Goal: Task Accomplishment & Management: Manage account settings

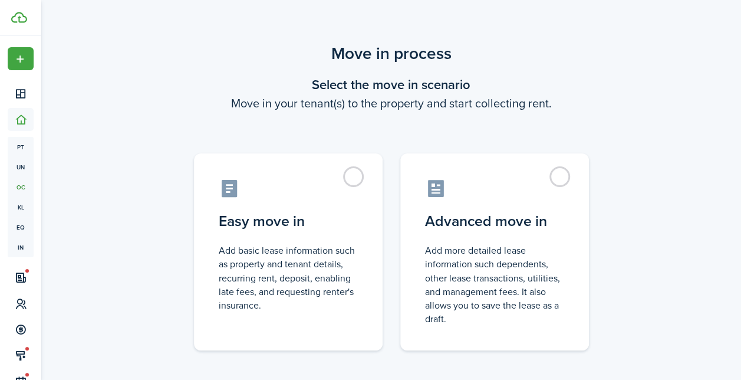
click at [635, 116] on div "Move in process Select the move in scenario Move in your tenant(s) to the prope…" at bounding box center [391, 223] width 700 height 376
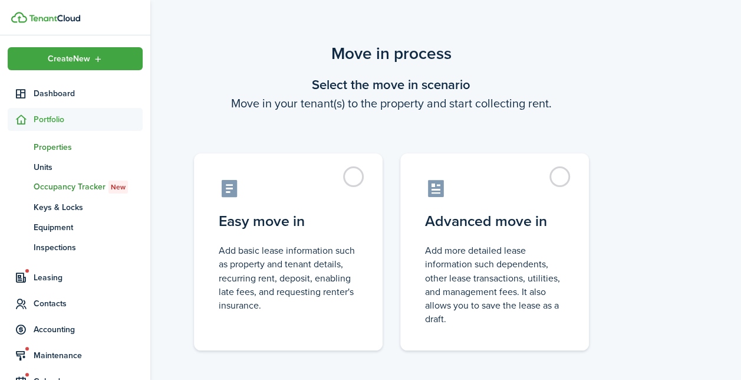
click at [58, 149] on span "Properties" at bounding box center [88, 147] width 109 height 12
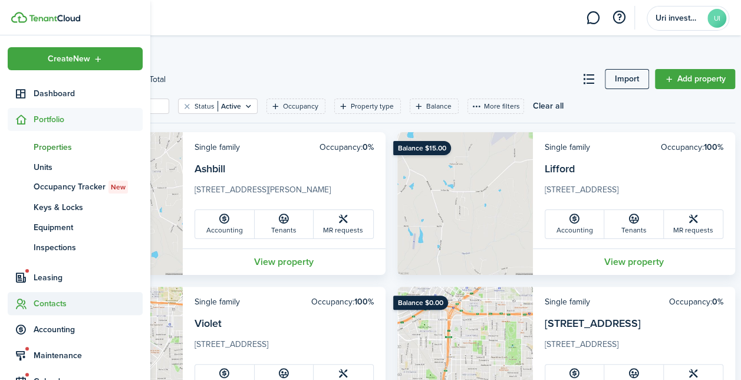
click at [45, 298] on span "Contacts" at bounding box center [88, 303] width 109 height 12
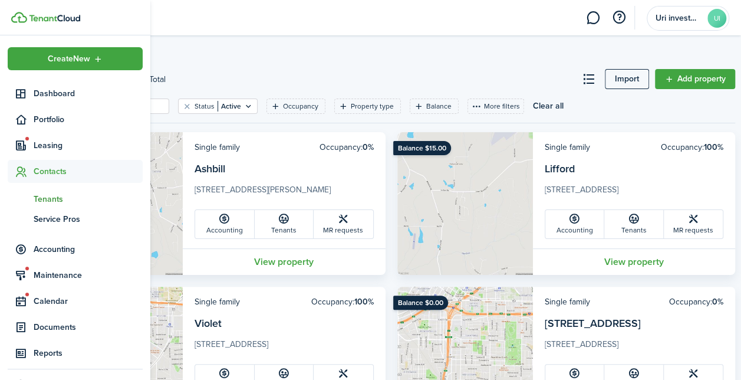
click at [52, 200] on span "Tenants" at bounding box center [88, 199] width 109 height 12
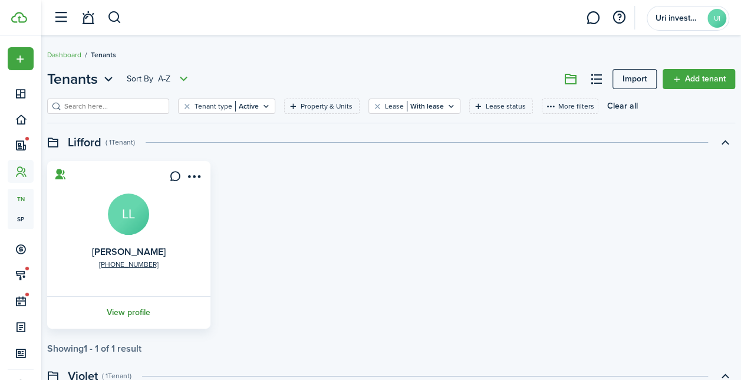
click at [136, 312] on link "View profile" at bounding box center [128, 312] width 167 height 32
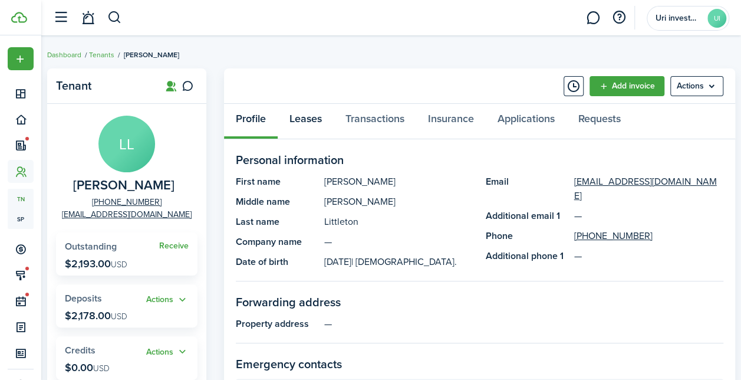
click at [304, 123] on link "Leases" at bounding box center [306, 121] width 56 height 35
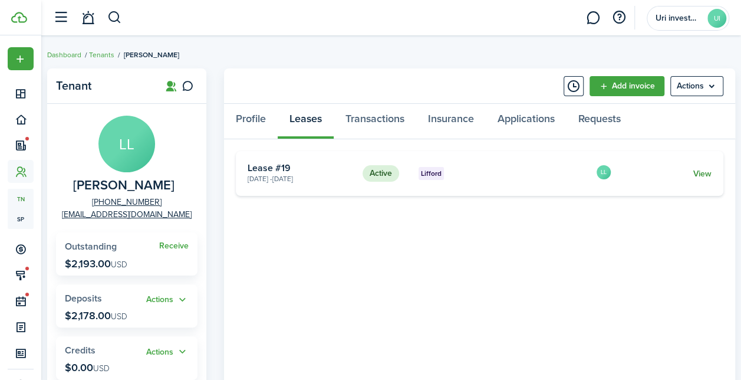
click at [706, 171] on link "View" at bounding box center [702, 173] width 18 height 12
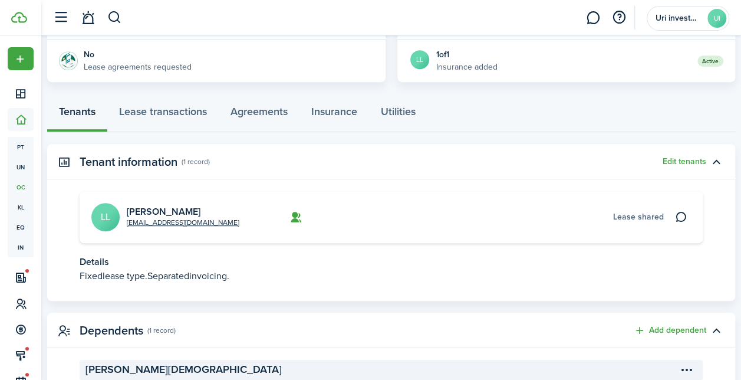
scroll to position [295, 0]
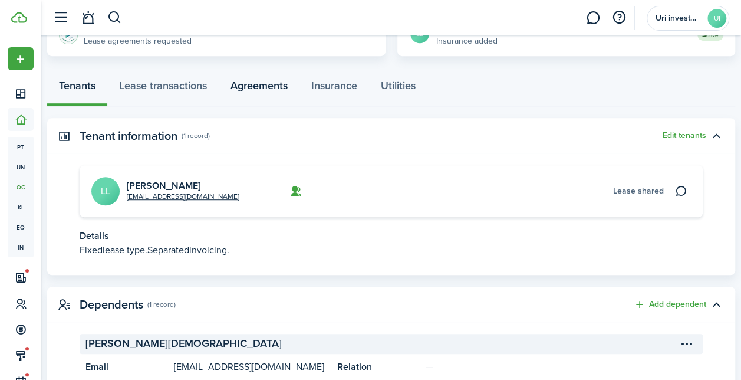
click at [268, 87] on link "Agreements" at bounding box center [259, 88] width 81 height 35
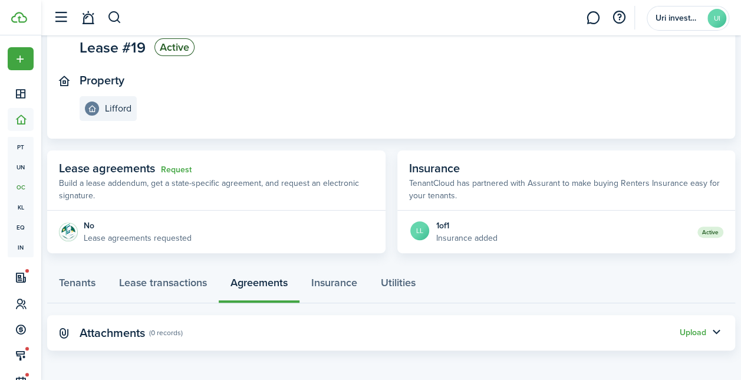
scroll to position [100, 0]
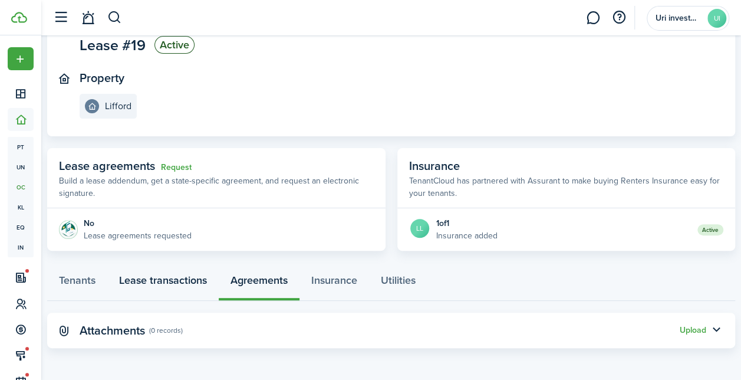
click at [176, 286] on link "Lease transactions" at bounding box center [162, 282] width 111 height 35
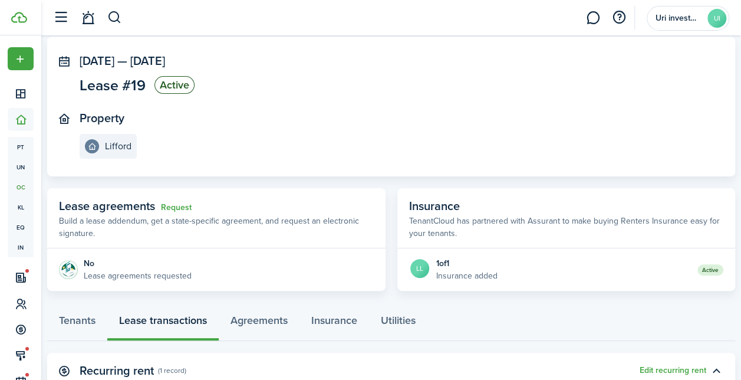
scroll to position [118, 0]
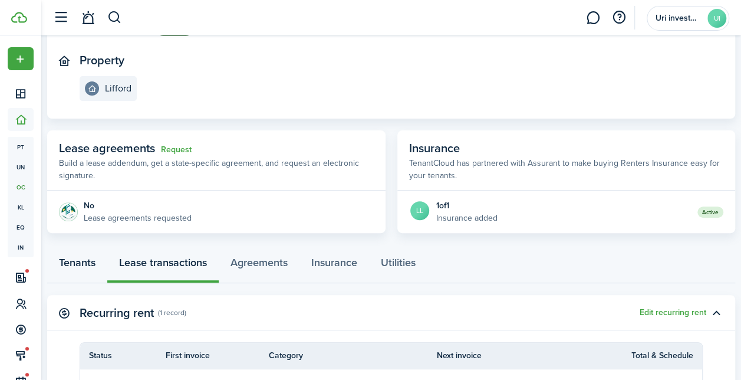
click at [84, 262] on link "Tenants" at bounding box center [77, 265] width 60 height 35
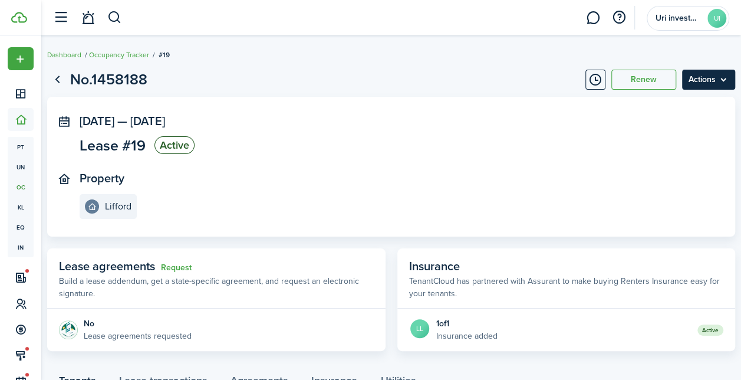
click at [717, 81] on menu-btn "Actions" at bounding box center [708, 80] width 53 height 20
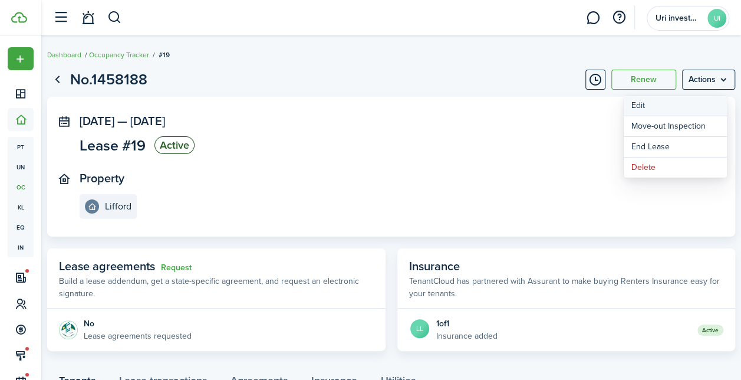
click at [674, 104] on button "Edit" at bounding box center [675, 105] width 103 height 20
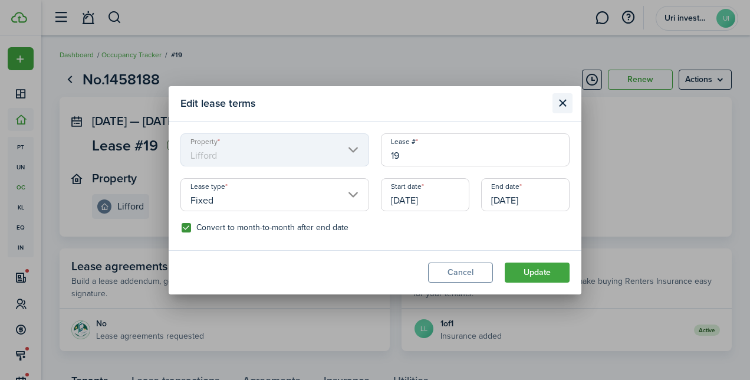
click at [561, 100] on button "Close modal" at bounding box center [562, 103] width 20 height 20
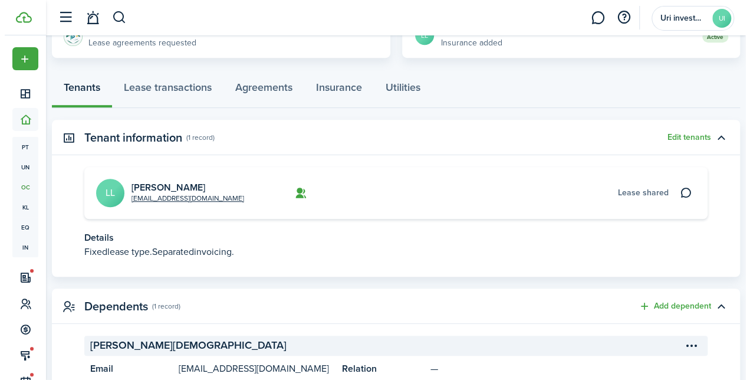
scroll to position [295, 0]
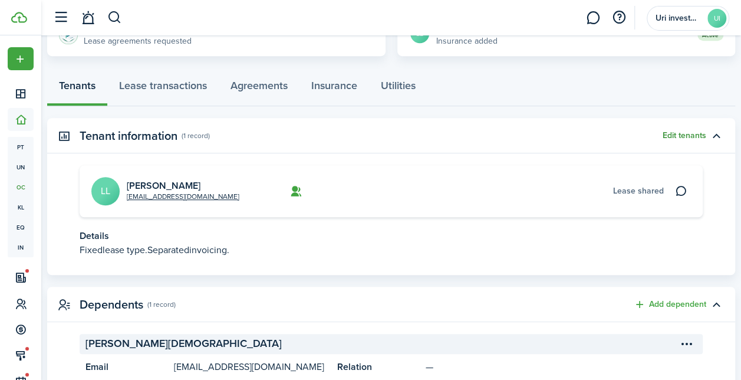
click at [688, 133] on button "Edit tenants" at bounding box center [685, 135] width 44 height 9
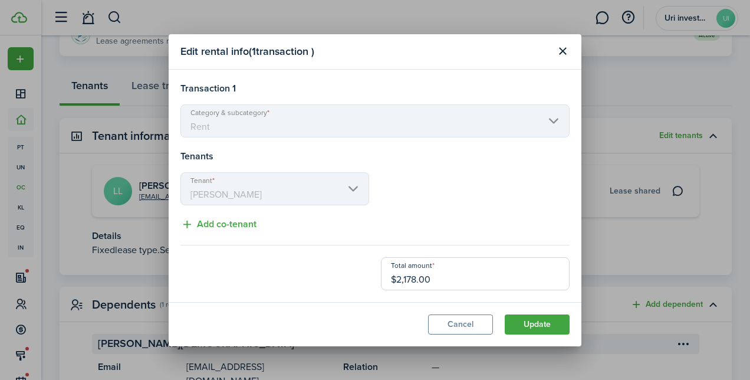
click at [364, 126] on mbsc-scroller "Category & subcategory Rent" at bounding box center [374, 120] width 389 height 33
drag, startPoint x: 334, startPoint y: 52, endPoint x: 310, endPoint y: 25, distance: 36.3
click at [310, 25] on div "Edit rental info ( 1 transaction ) Transaction 1 Category & subcategory Rent Te…" at bounding box center [375, 190] width 750 height 380
click at [229, 228] on button "Add co-tenant" at bounding box center [218, 224] width 76 height 15
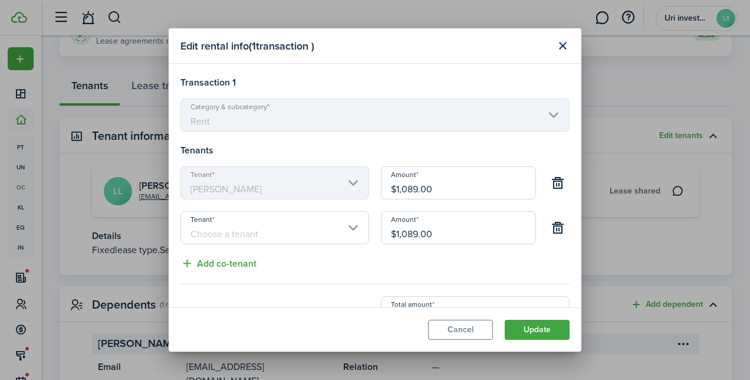
click at [252, 228] on input "Tenant" at bounding box center [274, 227] width 189 height 33
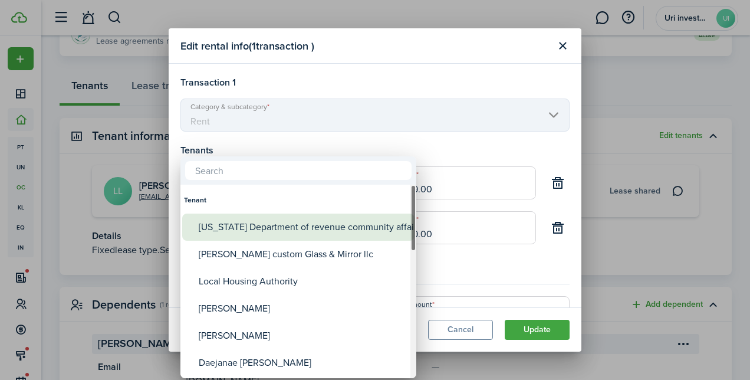
click at [252, 228] on div "[US_STATE] Department of revenue community affair" at bounding box center [303, 226] width 209 height 27
type input "[US_STATE] Department of revenue community affair"
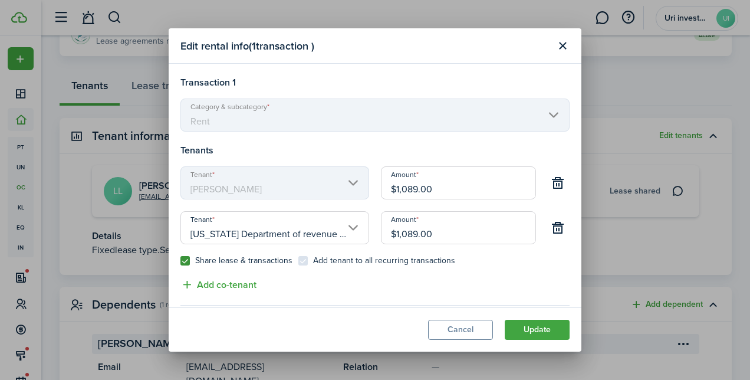
scroll to position [0, 48]
click at [427, 189] on input "$1,089.00" at bounding box center [458, 182] width 155 height 33
click at [428, 189] on input "$1,089.00" at bounding box center [458, 182] width 155 height 33
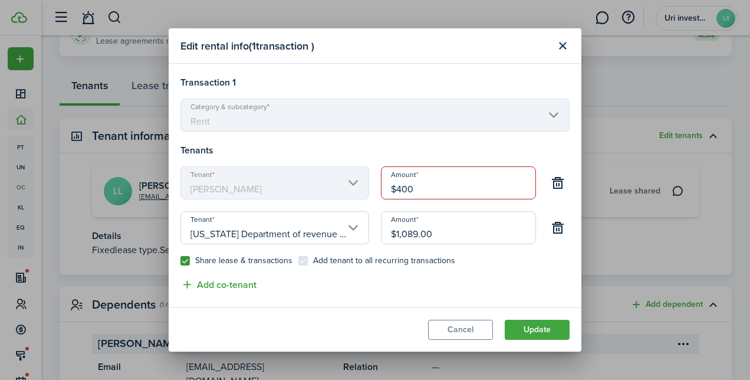
type input "$400.00"
click at [440, 236] on input "$1,089.00" at bounding box center [458, 227] width 155 height 33
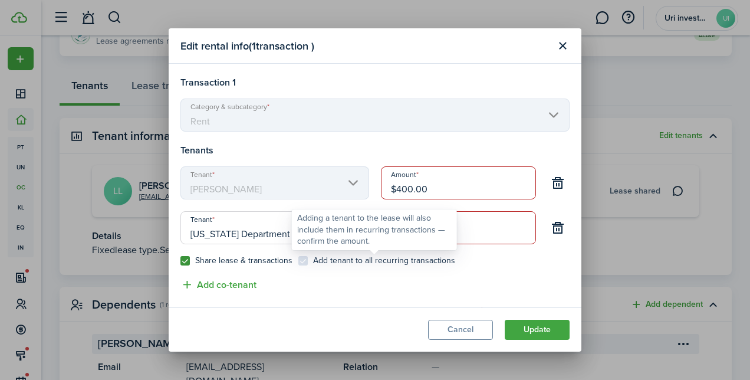
click at [298, 261] on control-checkbox "Add tenant to all recurring transactions" at bounding box center [376, 260] width 157 height 9
click at [301, 261] on control-checkbox "Add tenant to all recurring transactions" at bounding box center [376, 260] width 157 height 9
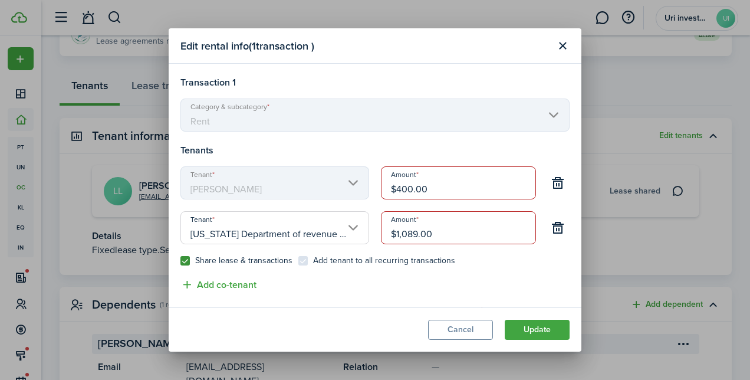
click at [480, 233] on input "$1,089.00" at bounding box center [458, 227] width 155 height 33
click at [189, 262] on label "Share lease & transactions" at bounding box center [236, 260] width 112 height 9
click at [180, 261] on input "Share lease & transactions" at bounding box center [180, 261] width 1 height 1
checkbox input "false"
click at [398, 232] on input "$1,089.00" at bounding box center [458, 227] width 155 height 33
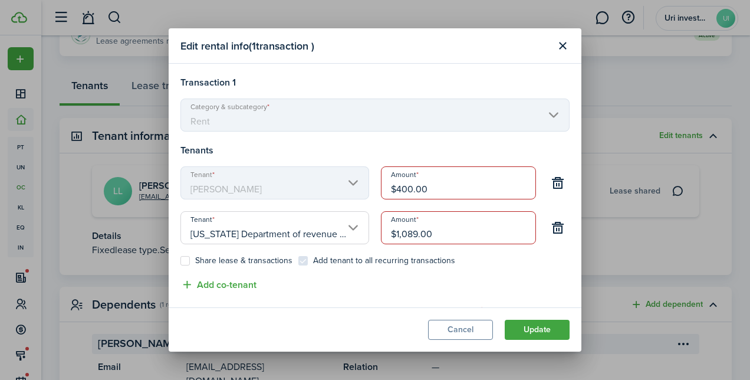
click at [398, 232] on input "$1,089.00" at bounding box center [458, 227] width 155 height 33
click at [399, 232] on input "$1,089.00" at bounding box center [458, 227] width 155 height 33
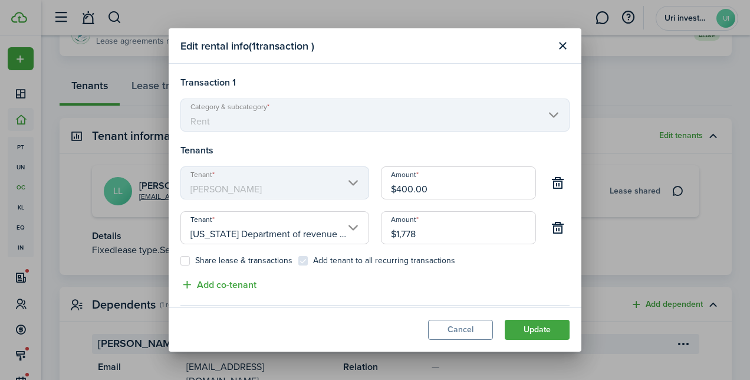
type input "$1,778.00"
click at [192, 257] on label "Share lease & transactions" at bounding box center [236, 260] width 112 height 9
click at [180, 261] on input "Share lease & transactions" at bounding box center [180, 261] width 1 height 1
click at [190, 258] on label "Share lease & transactions" at bounding box center [236, 260] width 112 height 9
click at [180, 261] on input "Share lease & transactions" at bounding box center [180, 261] width 1 height 1
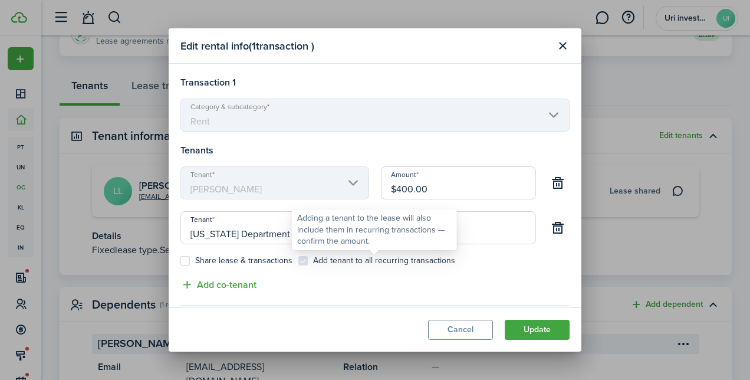
click at [302, 259] on control-checkbox "Add tenant to all recurring transactions" at bounding box center [376, 260] width 157 height 9
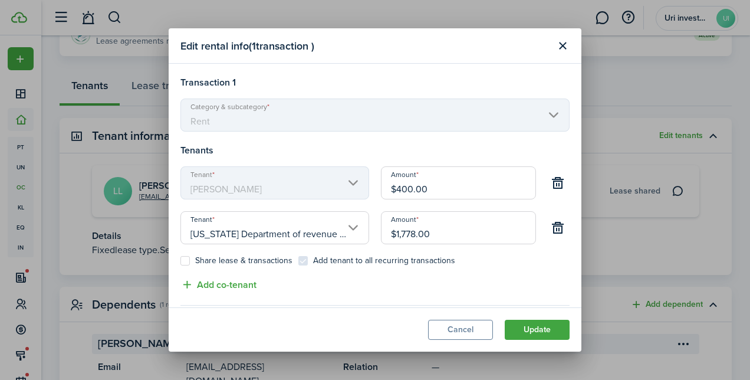
click at [477, 228] on input "$1,778.00" at bounding box center [458, 227] width 155 height 33
click at [189, 262] on label "Share lease & transactions" at bounding box center [236, 260] width 112 height 9
click at [180, 261] on input "Share lease & transactions" at bounding box center [180, 261] width 1 height 1
click at [188, 262] on label "Share lease & transactions" at bounding box center [236, 260] width 112 height 9
click at [180, 261] on input "Share lease & transactions" at bounding box center [180, 261] width 1 height 1
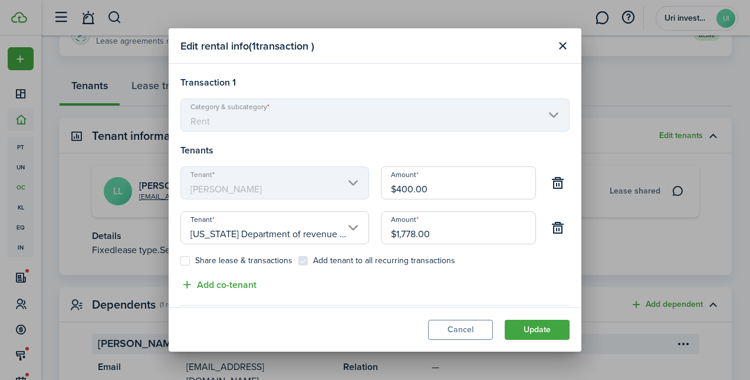
checkbox input "false"
click at [225, 288] on button "Add co-tenant" at bounding box center [218, 284] width 76 height 15
type input "$726.00"
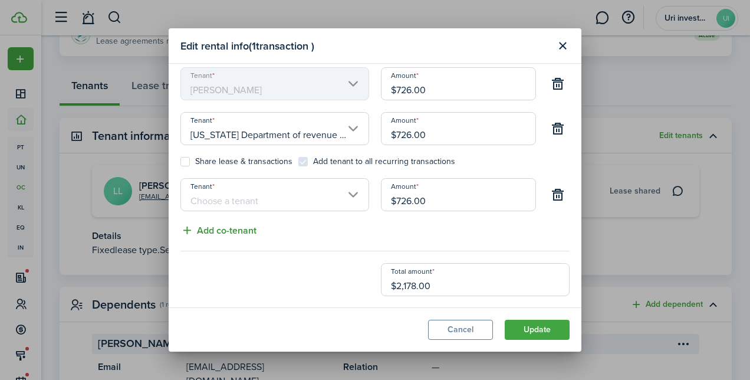
scroll to position [40, 0]
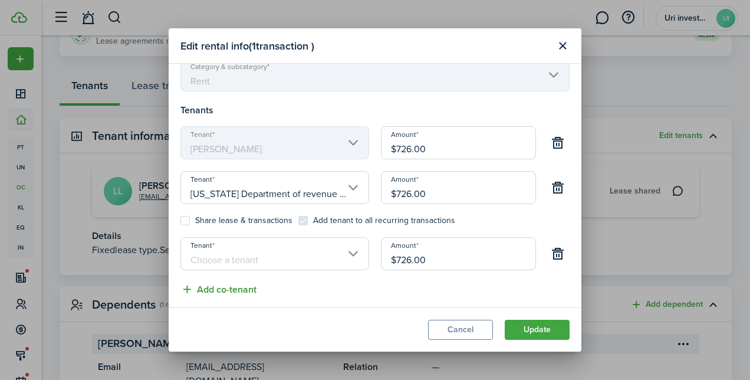
click at [223, 290] on button "Add co-tenant" at bounding box center [218, 289] width 76 height 15
type input "$544.50"
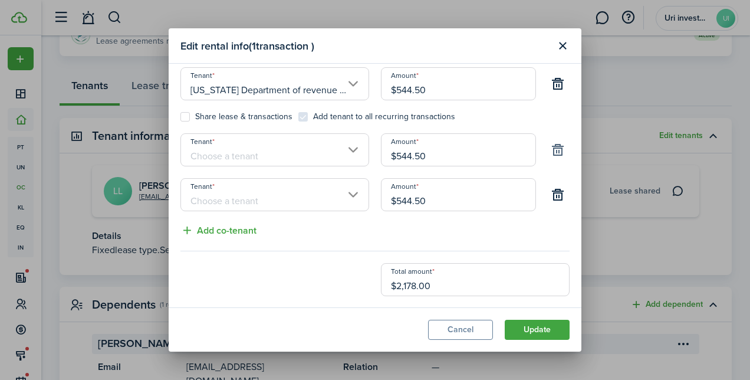
click at [551, 193] on button "button" at bounding box center [558, 194] width 20 height 20
type input "$726.00"
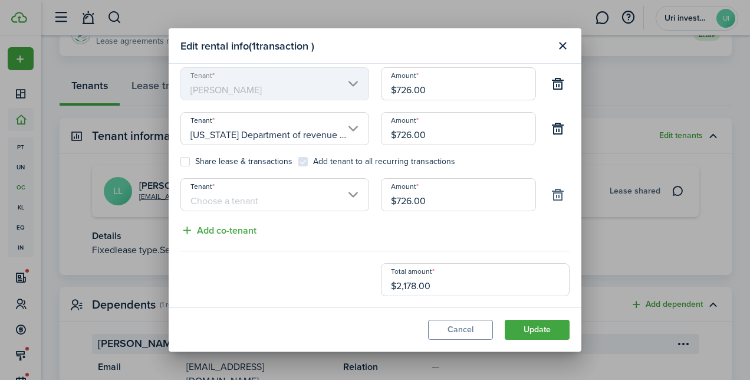
click at [549, 191] on button "button" at bounding box center [558, 194] width 20 height 20
type input "$1,089.00"
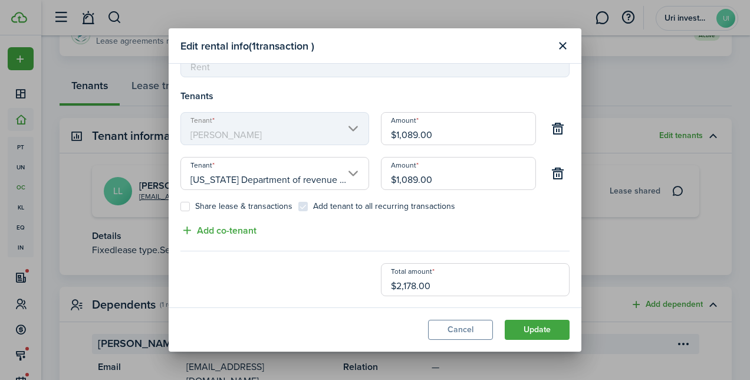
click at [412, 134] on input "$1,089.00" at bounding box center [458, 128] width 155 height 33
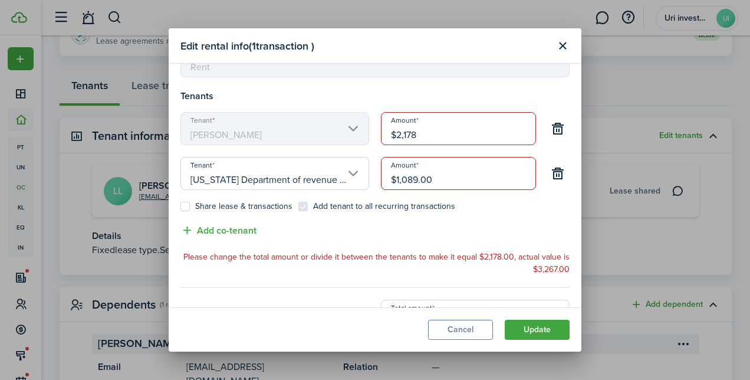
type input "$2,178.00"
click at [409, 180] on input "$1,089.00" at bounding box center [458, 173] width 155 height 33
click at [404, 133] on input "$2,178.00" at bounding box center [458, 128] width 155 height 33
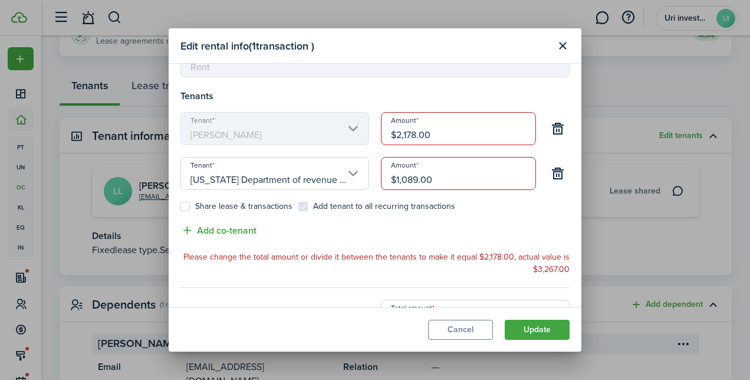
click at [404, 133] on input "$2,178.00" at bounding box center [458, 128] width 155 height 33
click at [406, 133] on input "$2,178.00" at bounding box center [458, 128] width 155 height 33
type input "$400.00"
click at [403, 183] on input "$1,089.00" at bounding box center [458, 173] width 155 height 33
click at [403, 182] on input "$1,089.00" at bounding box center [458, 173] width 155 height 33
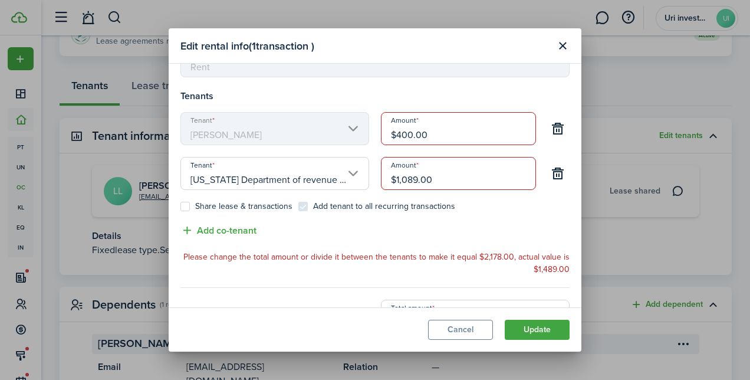
click at [403, 182] on input "$1,089.00" at bounding box center [458, 173] width 155 height 33
click at [423, 185] on input "Amount" at bounding box center [458, 173] width 155 height 33
click at [397, 176] on input "Amount" at bounding box center [458, 173] width 155 height 33
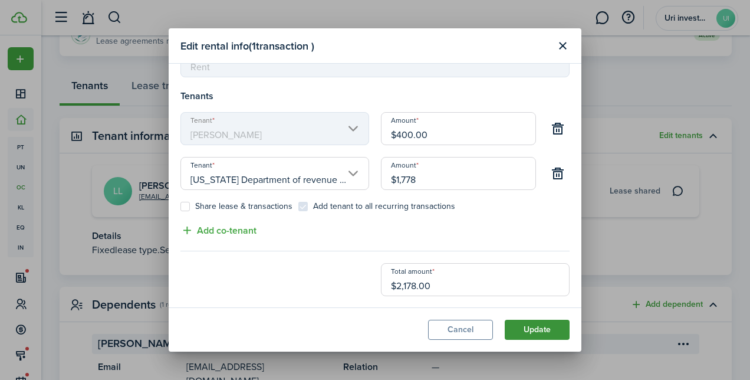
type input "$1,778.00"
click at [535, 330] on button "Update" at bounding box center [537, 329] width 65 height 20
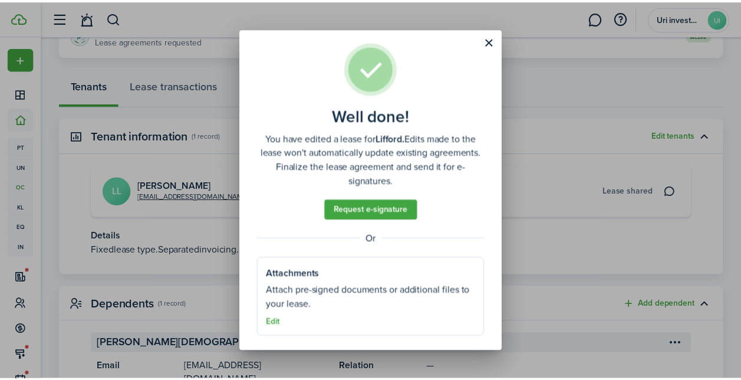
scroll to position [13, 0]
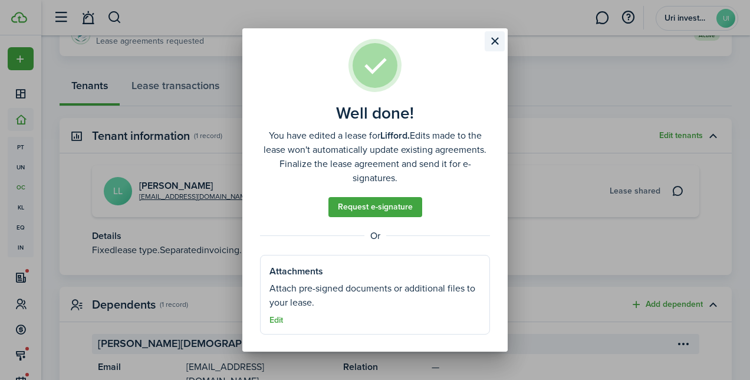
click at [494, 39] on button "Close modal" at bounding box center [495, 41] width 20 height 20
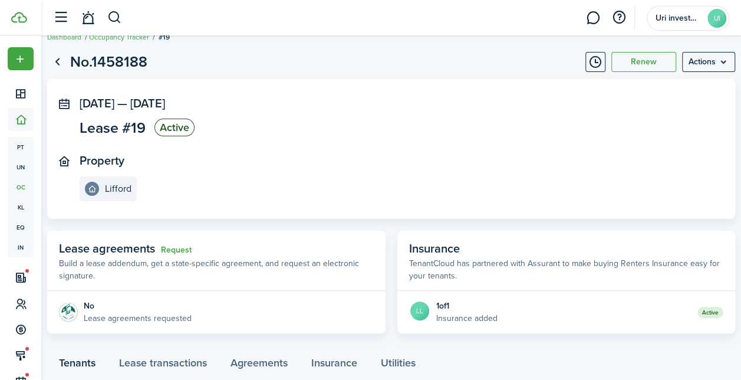
scroll to position [0, 0]
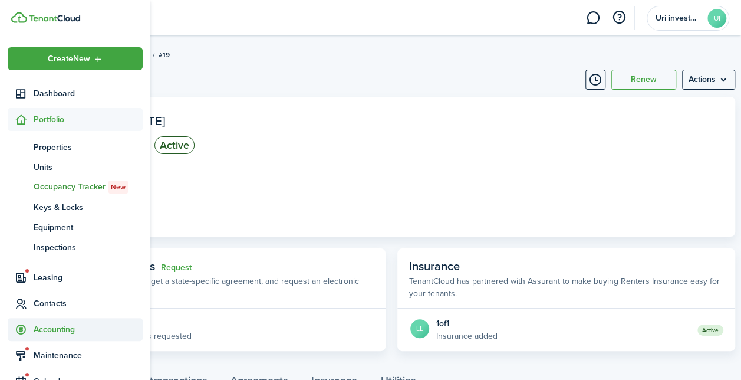
click at [58, 330] on span "Accounting" at bounding box center [88, 329] width 109 height 12
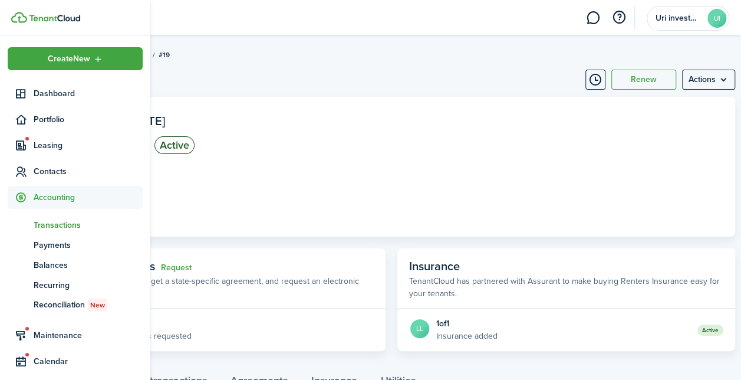
click at [61, 224] on span "Transactions" at bounding box center [88, 225] width 109 height 12
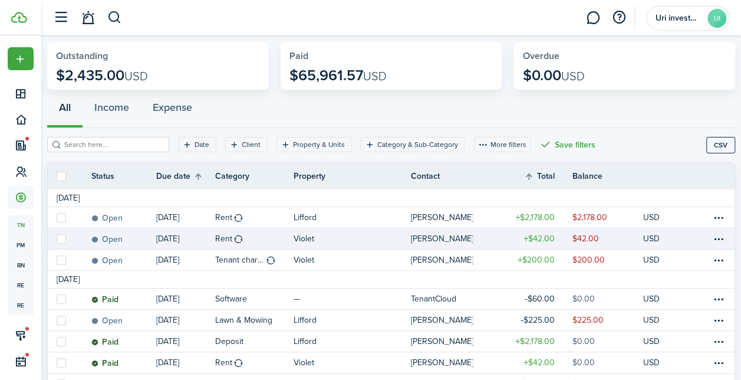
scroll to position [54, 0]
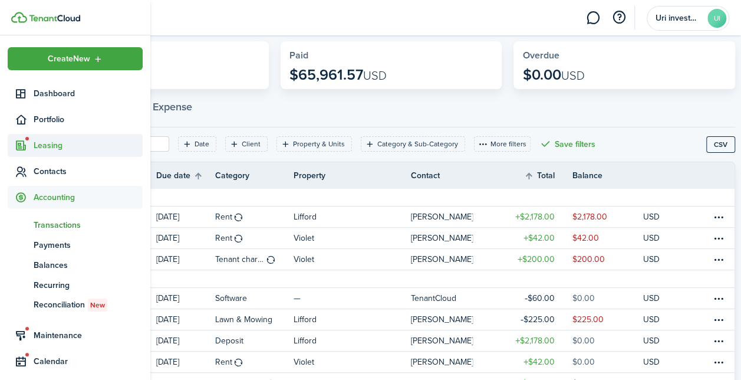
click at [51, 140] on span "Leasing" at bounding box center [88, 145] width 109 height 12
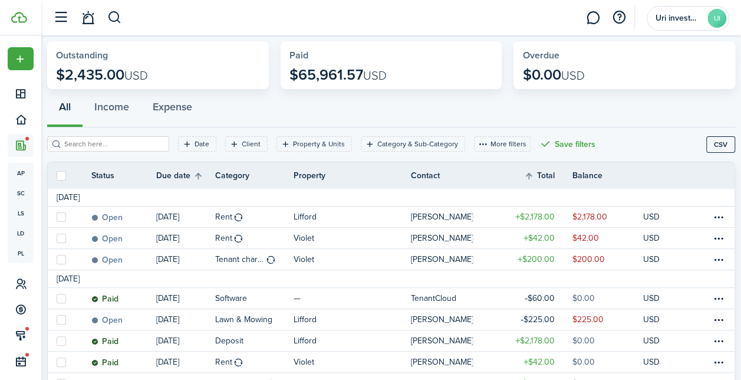
click at [645, 103] on div "All Income Expense" at bounding box center [391, 109] width 688 height 35
